Goal: Information Seeking & Learning: Learn about a topic

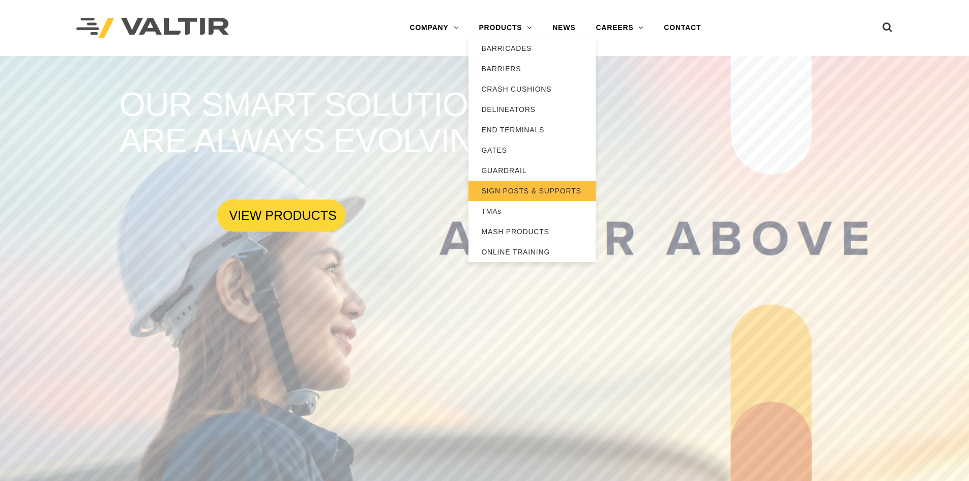
click at [528, 193] on link "SIGN POSTS & SUPPORTS" at bounding box center [531, 191] width 127 height 20
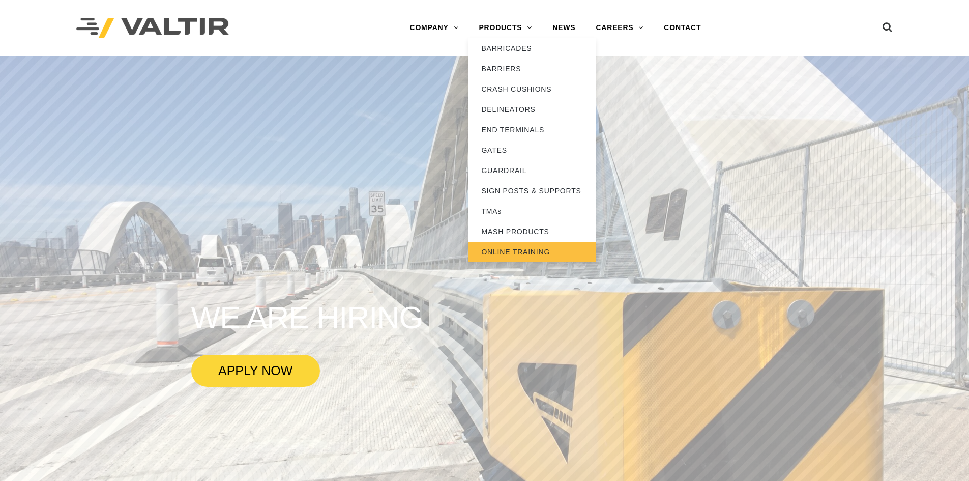
click at [509, 250] on link "ONLINE TRAINING" at bounding box center [531, 252] width 127 height 20
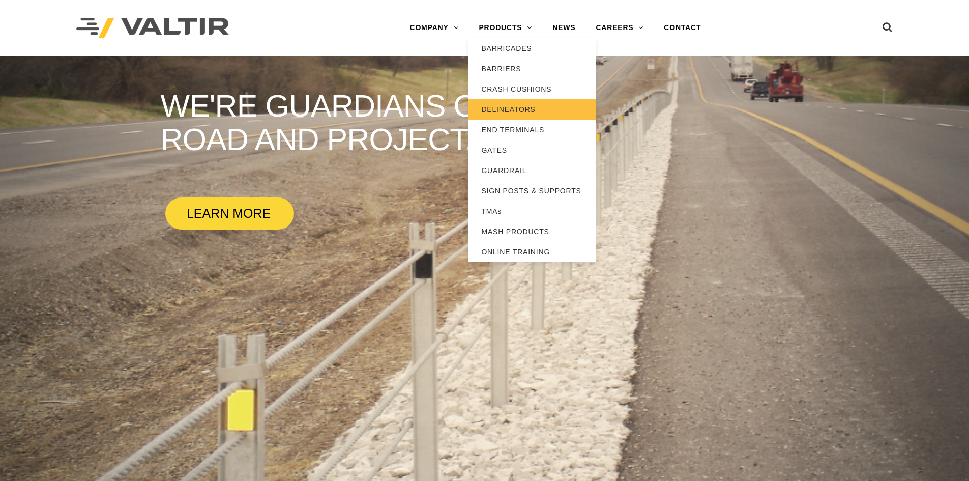
click at [521, 106] on link "DELINEATORS" at bounding box center [531, 109] width 127 height 20
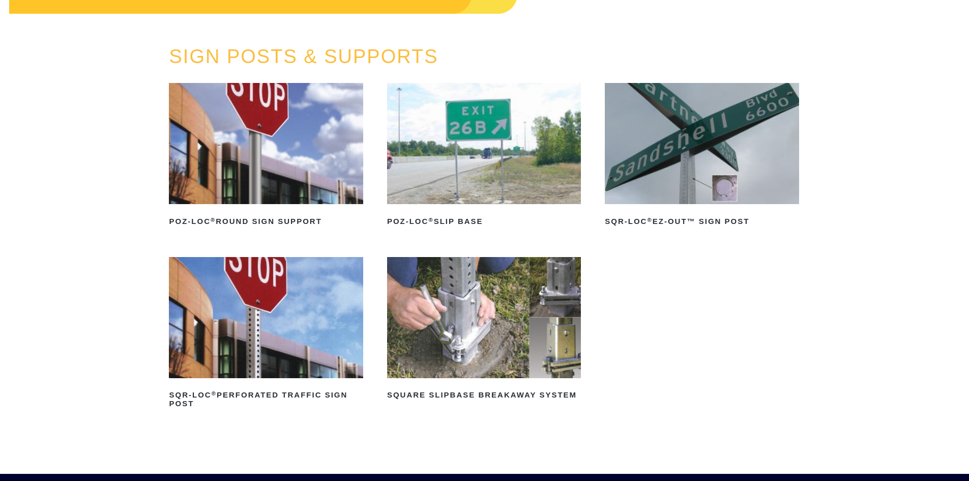
scroll to position [102, 0]
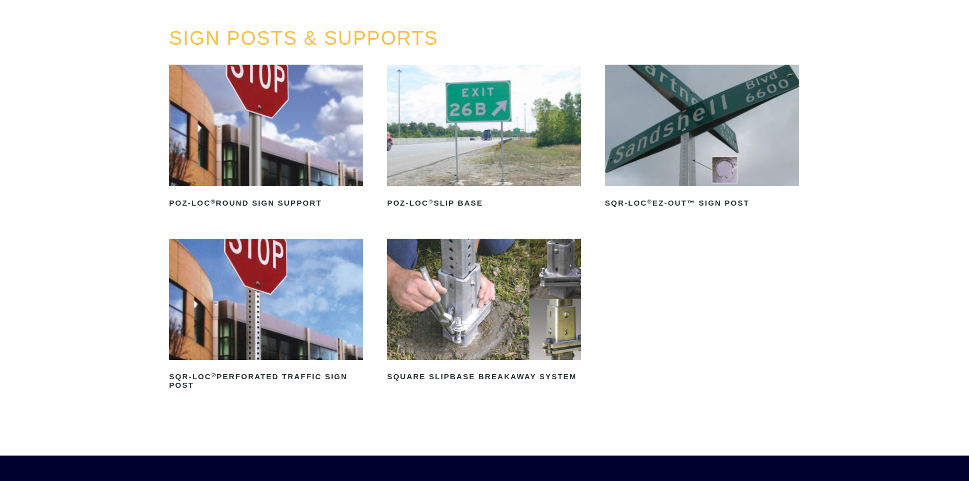
click at [374, 227] on ul "POZ-LOC ® Round Sign Support Read more POZ-LOC ® Slip Base Read more SQR-LOC ® …" at bounding box center [484, 243] width 631 height 356
